Goal: Information Seeking & Learning: Learn about a topic

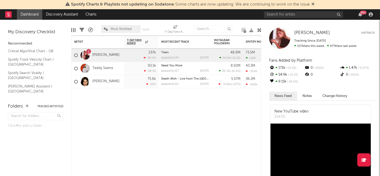
click at [314, 4] on icon at bounding box center [312, 4] width 3 height 4
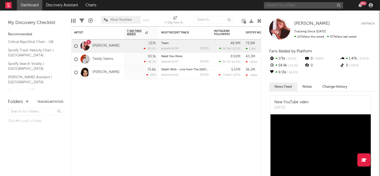
click at [288, 6] on input "text" at bounding box center [303, 5] width 79 height 7
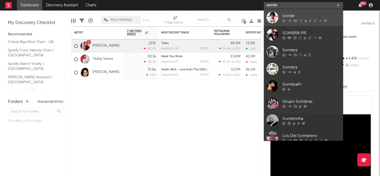
type input "sombr"
click at [287, 17] on div "sombr" at bounding box center [311, 16] width 58 height 6
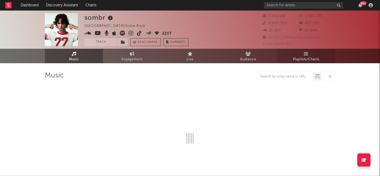
click at [303, 56] on link "Playlists/Charts" at bounding box center [306, 56] width 58 height 15
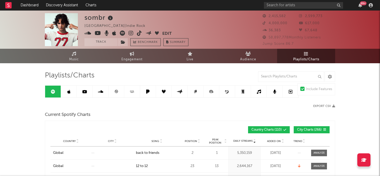
click at [69, 93] on icon at bounding box center [68, 92] width 3 height 4
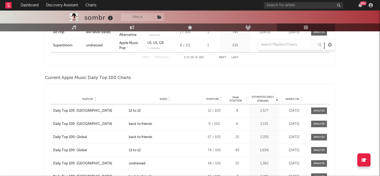
scroll to position [417, 0]
